Goal: Information Seeking & Learning: Learn about a topic

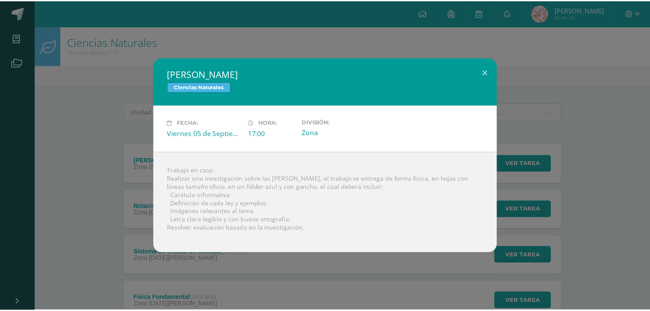
scroll to position [58, 0]
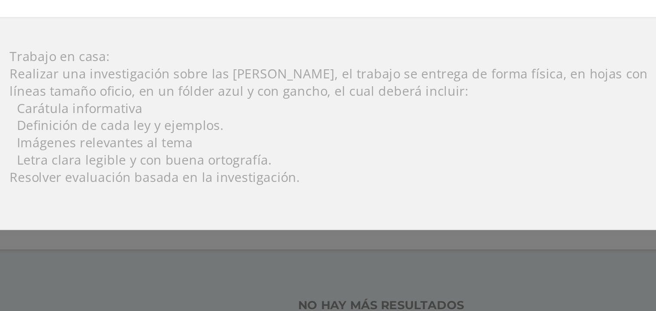
click at [250, 274] on div "Leyes de Newton Ciencias Naturales Fecha: Viernes 05 de Septiembre Hora: 17:00 …" at bounding box center [328, 155] width 656 height 311
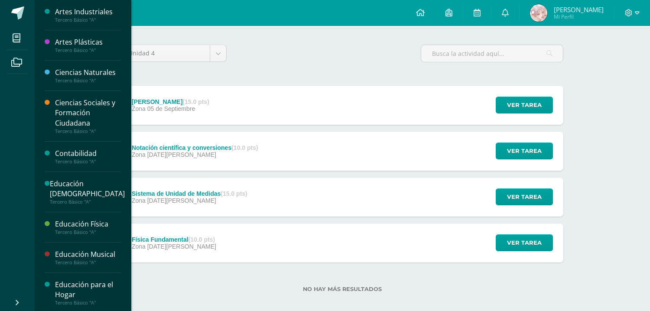
scroll to position [24, 0]
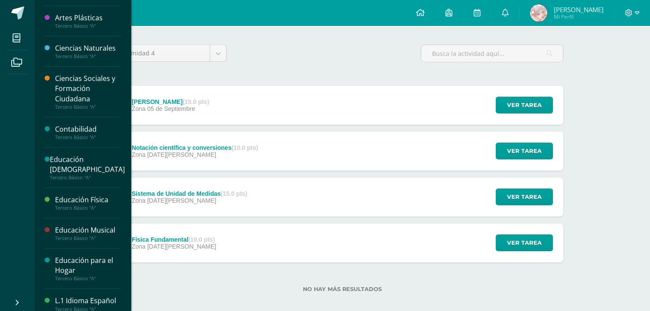
click at [87, 202] on div "Educación Física" at bounding box center [88, 200] width 66 height 10
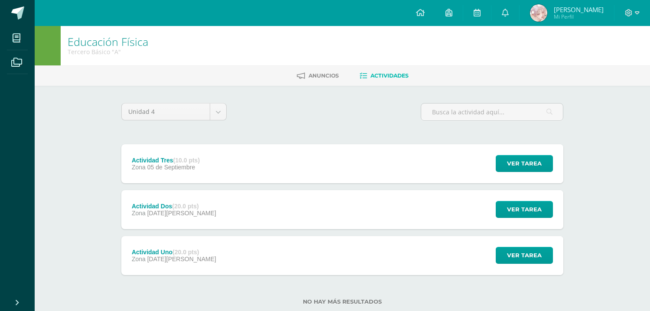
click at [364, 76] on icon at bounding box center [363, 75] width 7 height 7
click at [19, 12] on span at bounding box center [17, 12] width 13 height 13
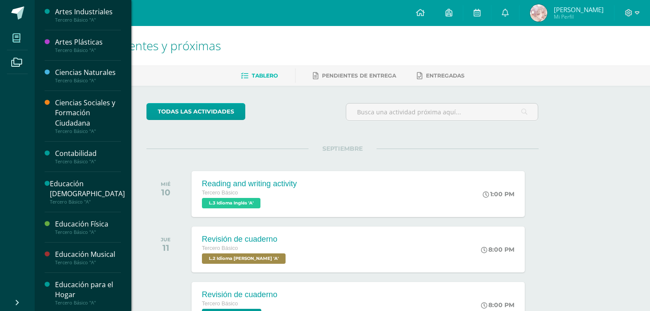
click at [25, 44] on span at bounding box center [16, 37] width 19 height 19
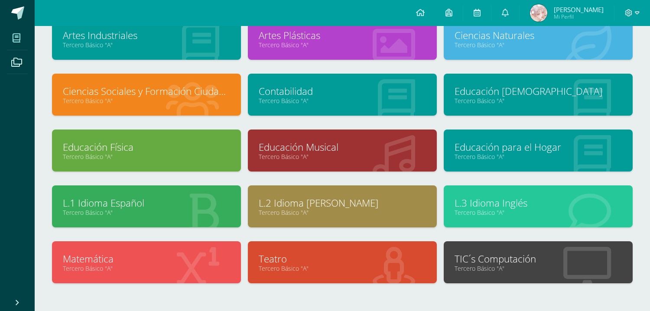
scroll to position [69, 0]
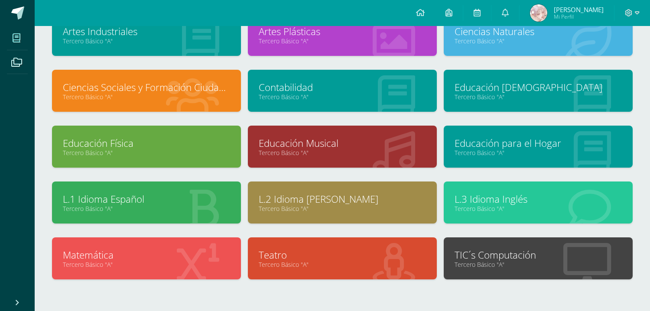
click at [204, 147] on link "Educación Física" at bounding box center [146, 142] width 167 height 13
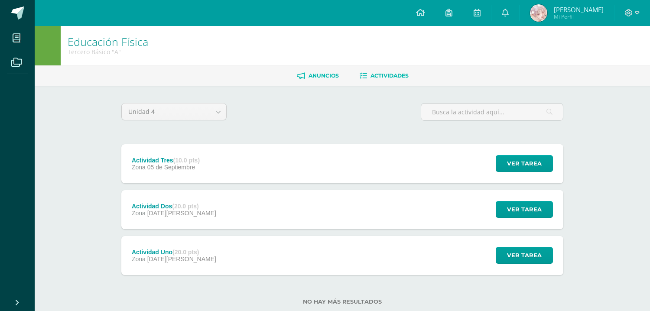
click at [321, 75] on span "Anuncios" at bounding box center [323, 75] width 30 height 6
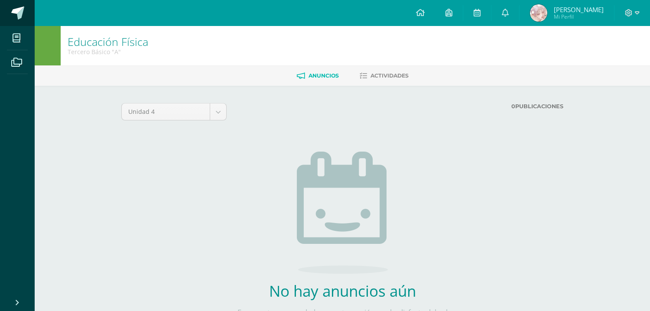
click at [15, 9] on span at bounding box center [17, 12] width 13 height 13
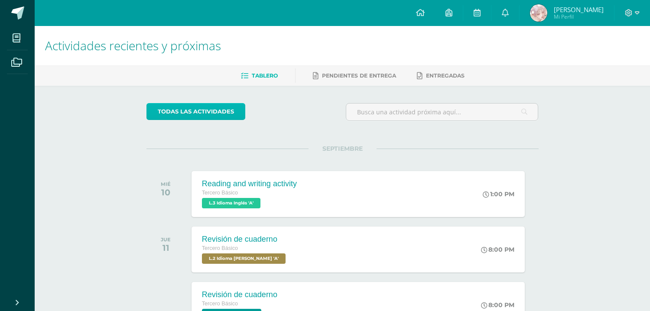
click at [187, 108] on link "todas las Actividades" at bounding box center [195, 111] width 99 height 17
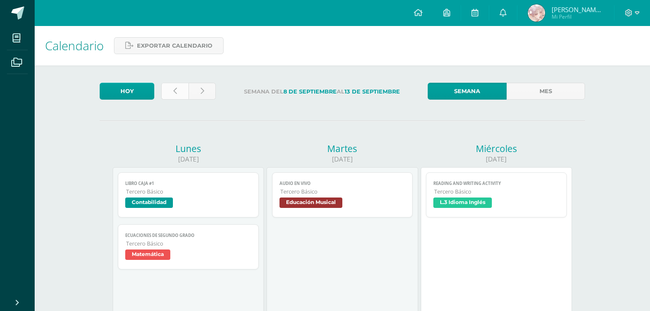
click at [173, 92] on icon at bounding box center [174, 91] width 3 height 7
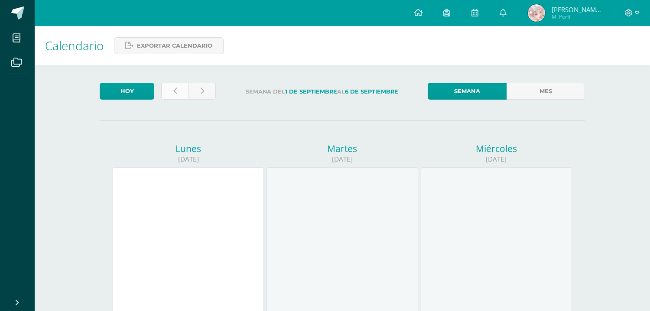
click at [173, 98] on link at bounding box center [174, 91] width 27 height 17
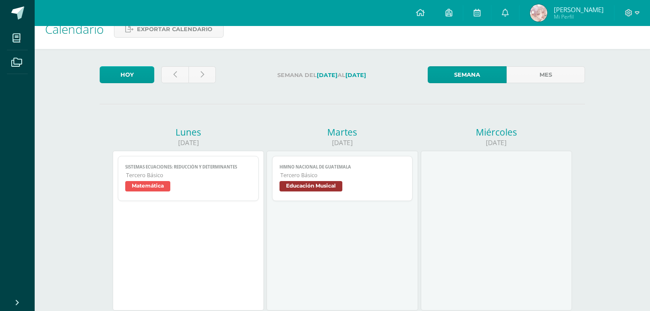
scroll to position [16, 0]
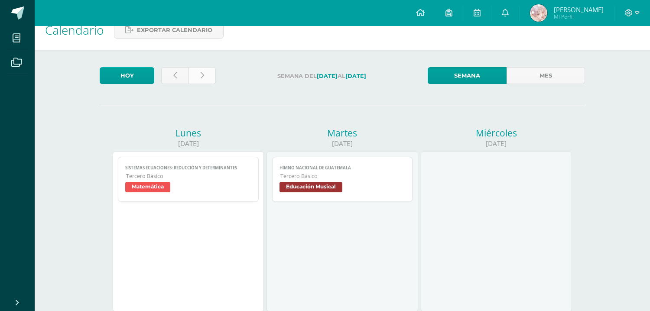
click at [189, 72] on link at bounding box center [201, 75] width 27 height 17
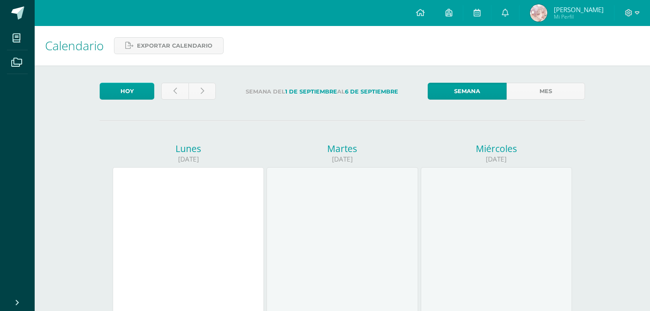
click icon
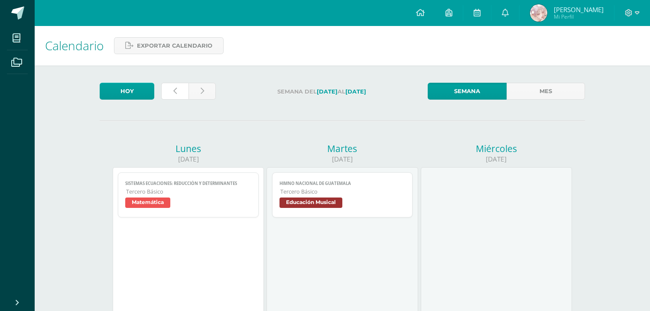
click at [175, 93] on icon at bounding box center [174, 91] width 3 height 7
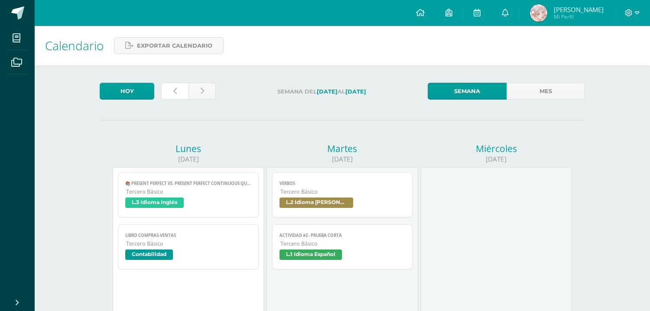
click at [175, 93] on icon at bounding box center [174, 91] width 3 height 7
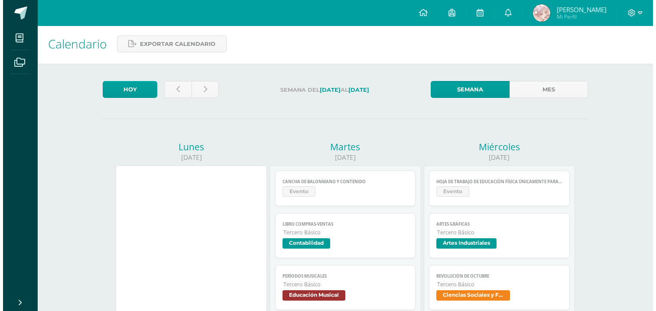
scroll to position [3, 0]
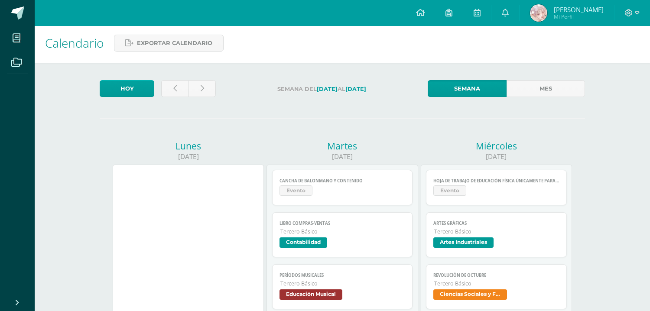
click at [333, 187] on span "Evento" at bounding box center [342, 191] width 126 height 13
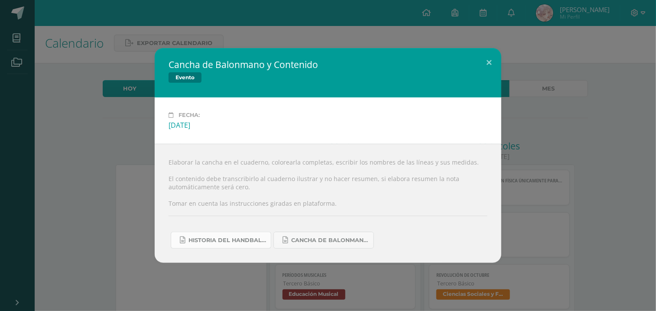
click at [247, 241] on span "Historia del handball.docx" at bounding box center [227, 240] width 78 height 7
